Goal: Task Accomplishment & Management: Complete application form

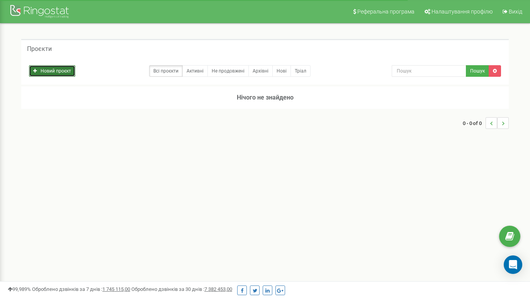
click at [58, 70] on link "Новий проєкт" at bounding box center [52, 71] width 46 height 12
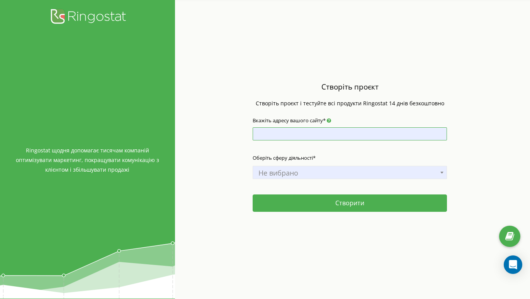
click at [269, 136] on input "Вкажіть адресу вашого сайту*" at bounding box center [349, 133] width 194 height 13
click at [222, 63] on div "Створіть проєкт Створіть проєкт і тестуйте всі продукти Ringostat 14 днів безко…" at bounding box center [350, 149] width 350 height 299
click at [279, 56] on div "Створіть проєкт Створіть проєкт і тестуйте всі продукти Ringostat 14 днів безко…" at bounding box center [350, 149] width 350 height 299
paste input "[EMAIL_ADDRESS][DOMAIN_NAME]"
type input "[EMAIL_ADDRESS][DOMAIN_NAME]"
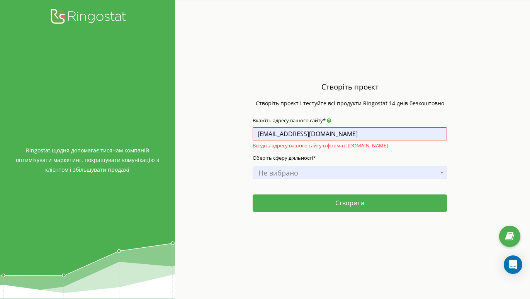
click at [430, 52] on div "Створіть проєкт Створіть проєкт і тестуйте всі продукти Ringostat 14 днів безко…" at bounding box center [350, 149] width 350 height 299
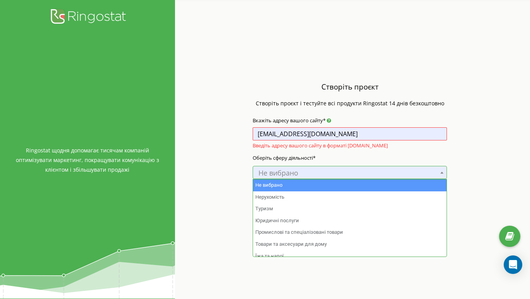
click at [443, 169] on span at bounding box center [442, 173] width 8 height 10
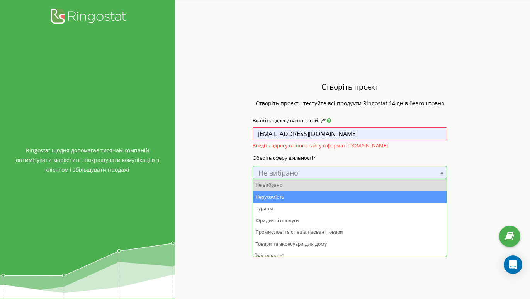
select select "1"
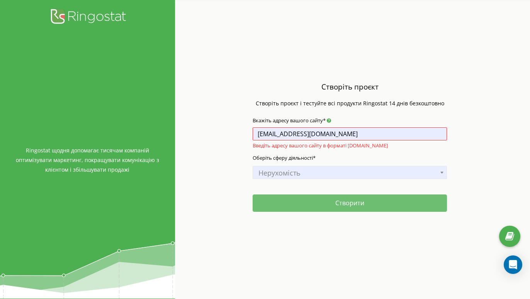
click at [379, 207] on button "Створити" at bounding box center [349, 203] width 194 height 17
click at [350, 203] on button "Створити" at bounding box center [349, 203] width 194 height 17
click at [318, 200] on button "Створити" at bounding box center [349, 203] width 194 height 17
